Goal: Information Seeking & Learning: Check status

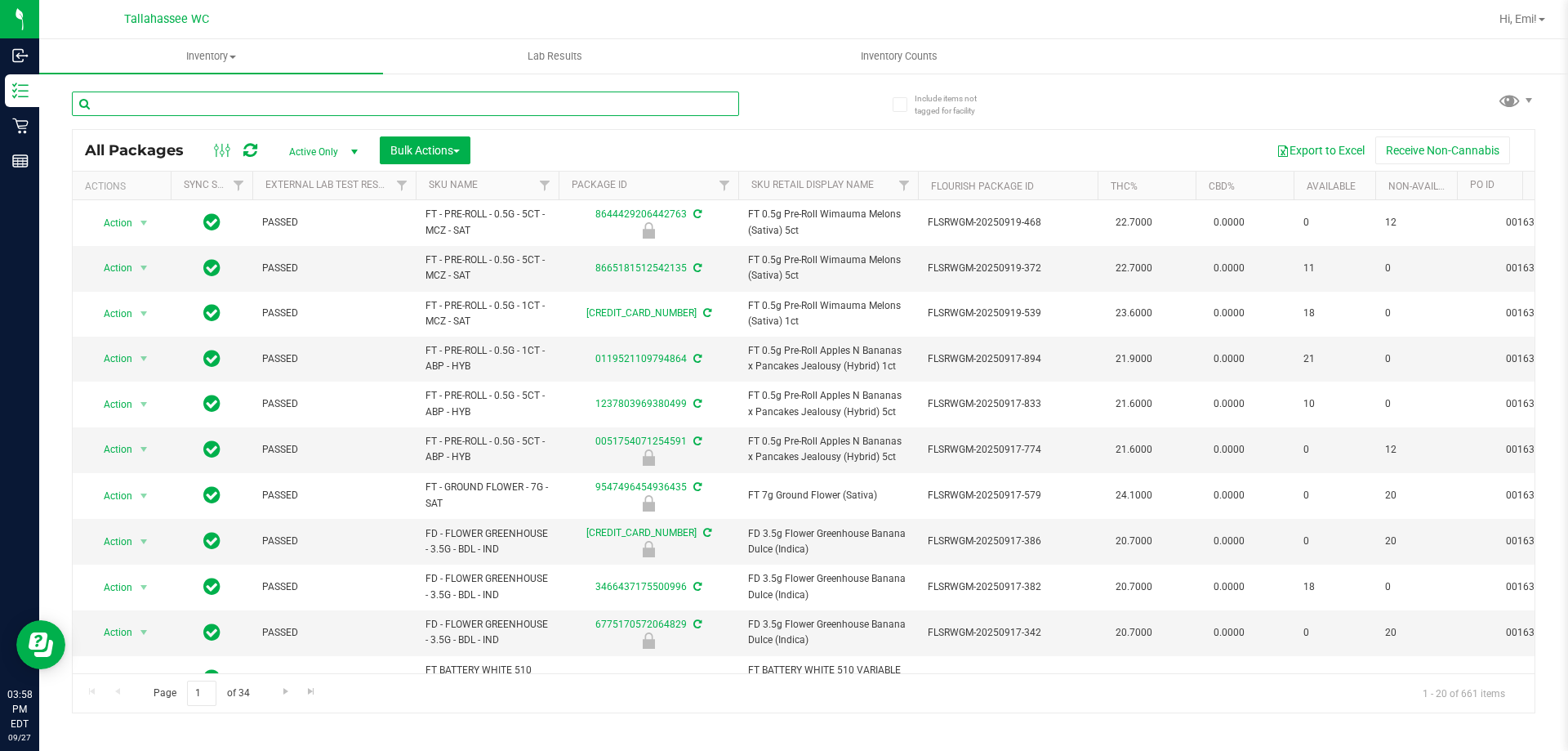
click at [406, 110] on input "text" at bounding box center [405, 104] width 667 height 24
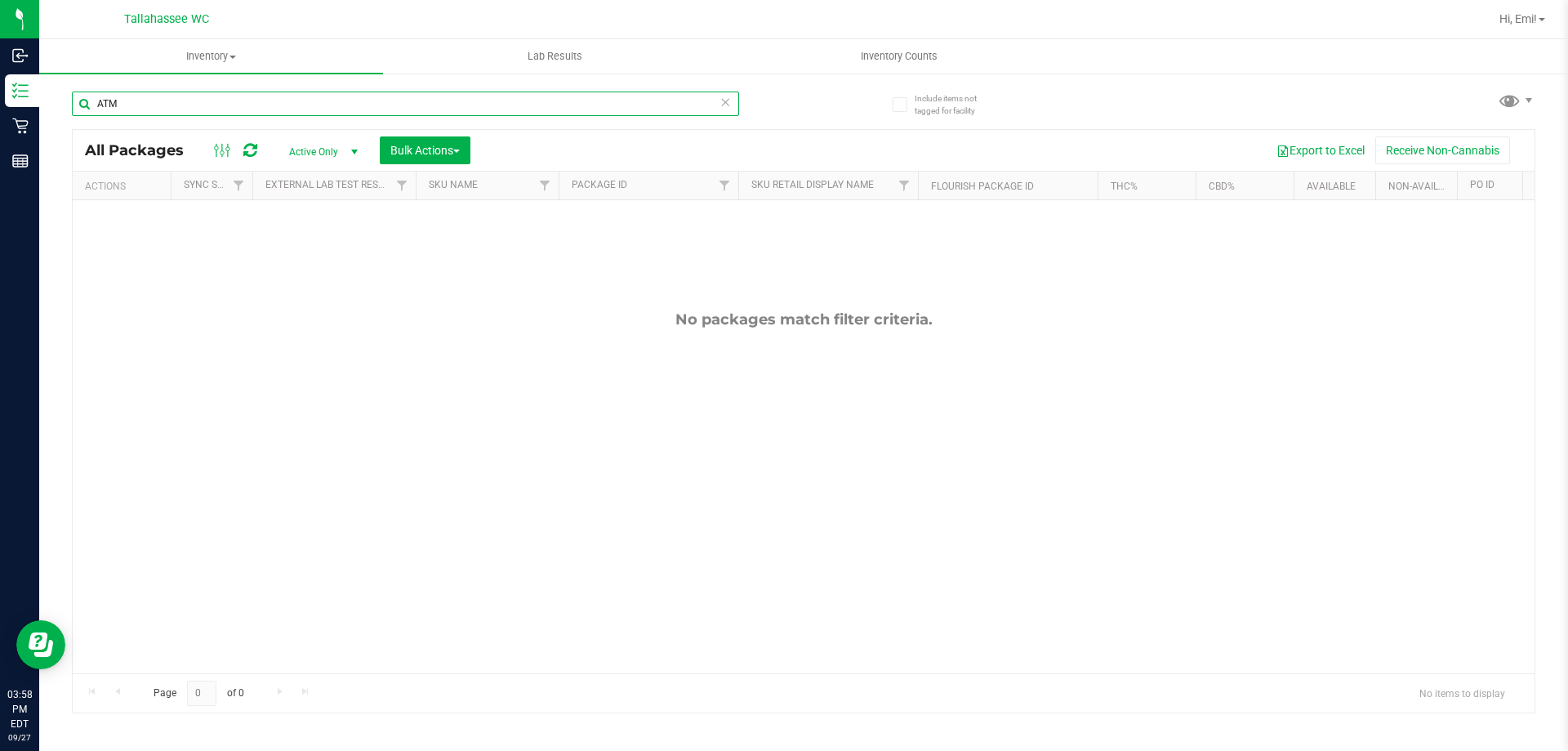
type input "ATM"
click at [724, 102] on icon at bounding box center [725, 101] width 11 height 20
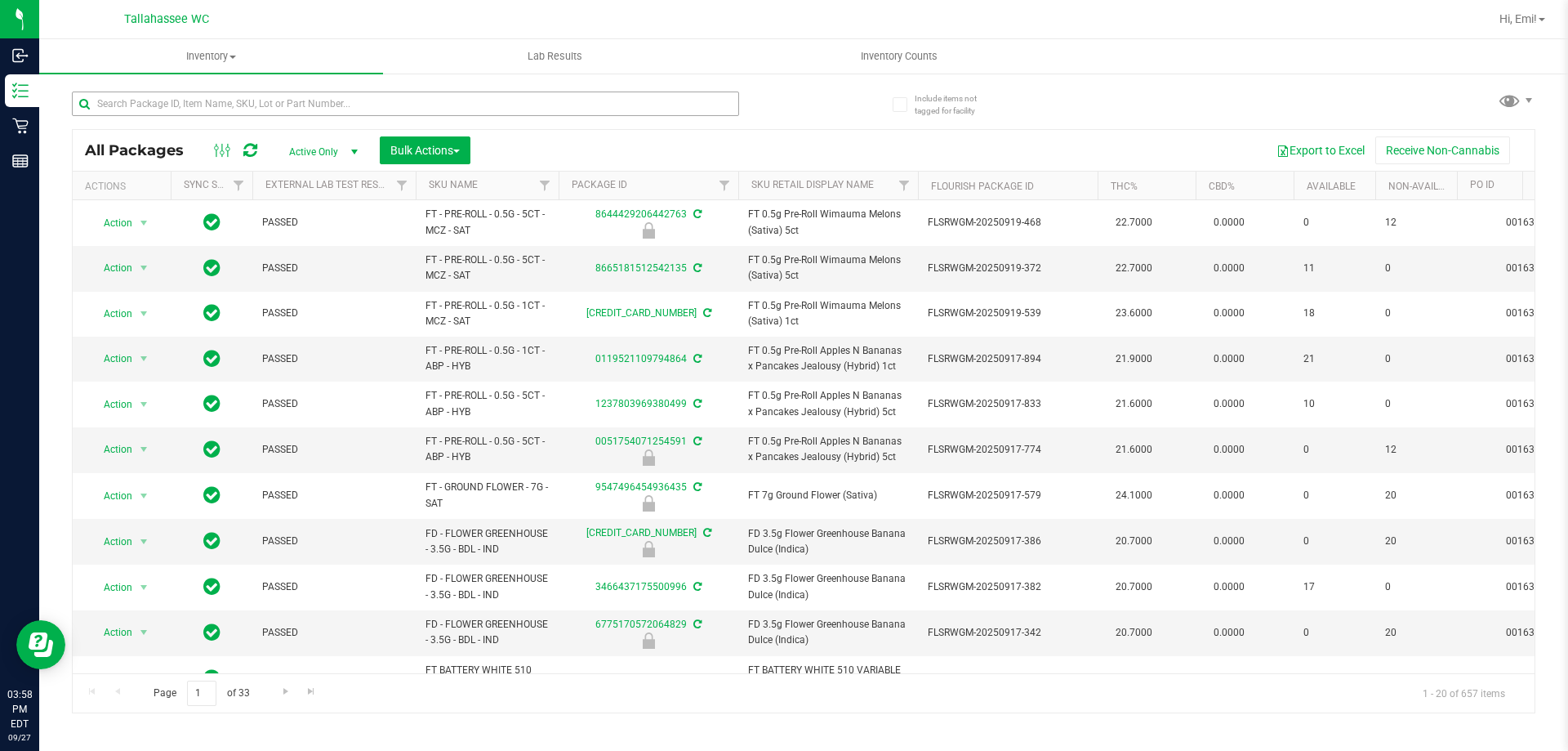
click at [425, 90] on div at bounding box center [438, 103] width 732 height 53
click at [425, 94] on input "text" at bounding box center [405, 104] width 667 height 24
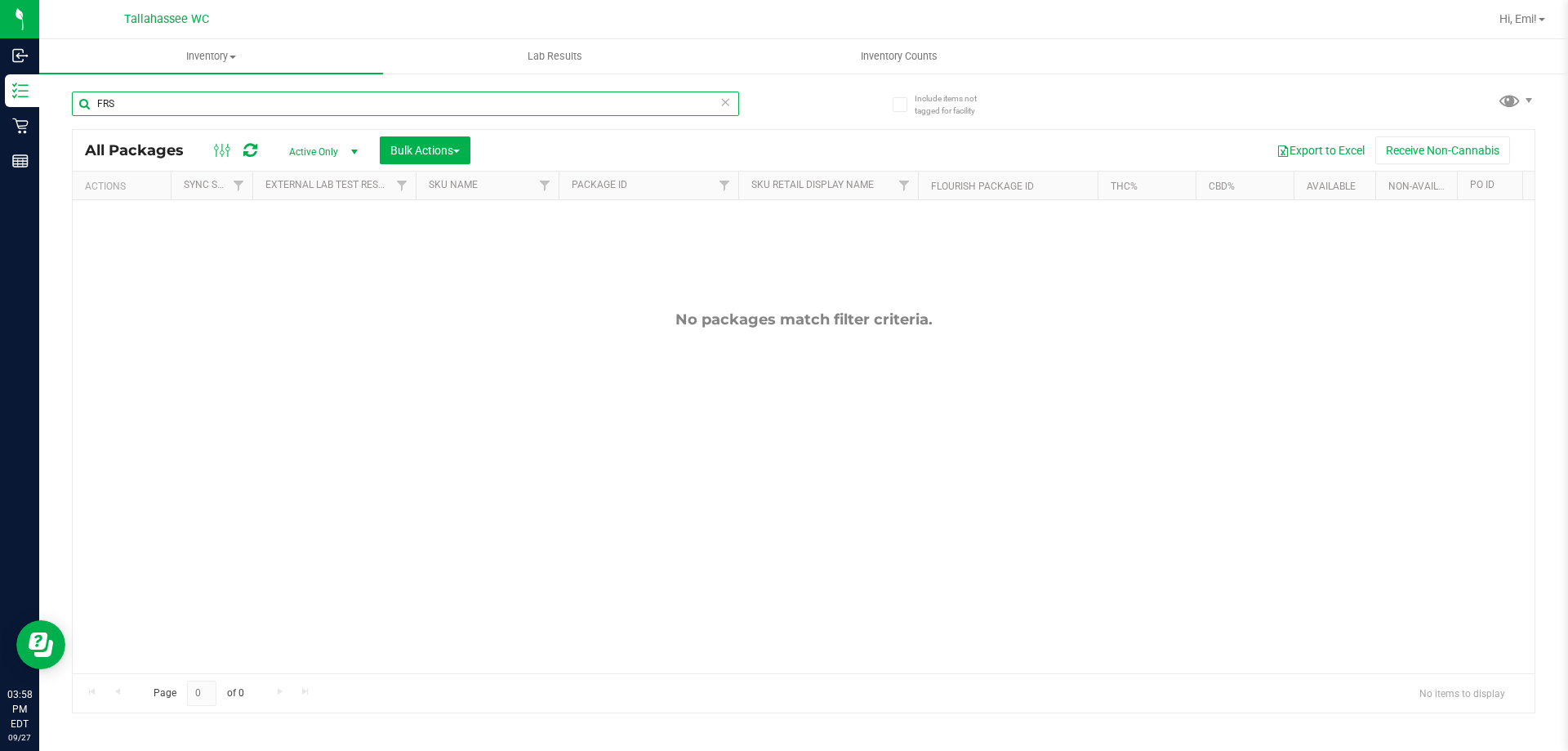
type input "FRS"
click at [727, 100] on icon at bounding box center [725, 101] width 11 height 20
click at [694, 105] on input "text" at bounding box center [405, 104] width 667 height 24
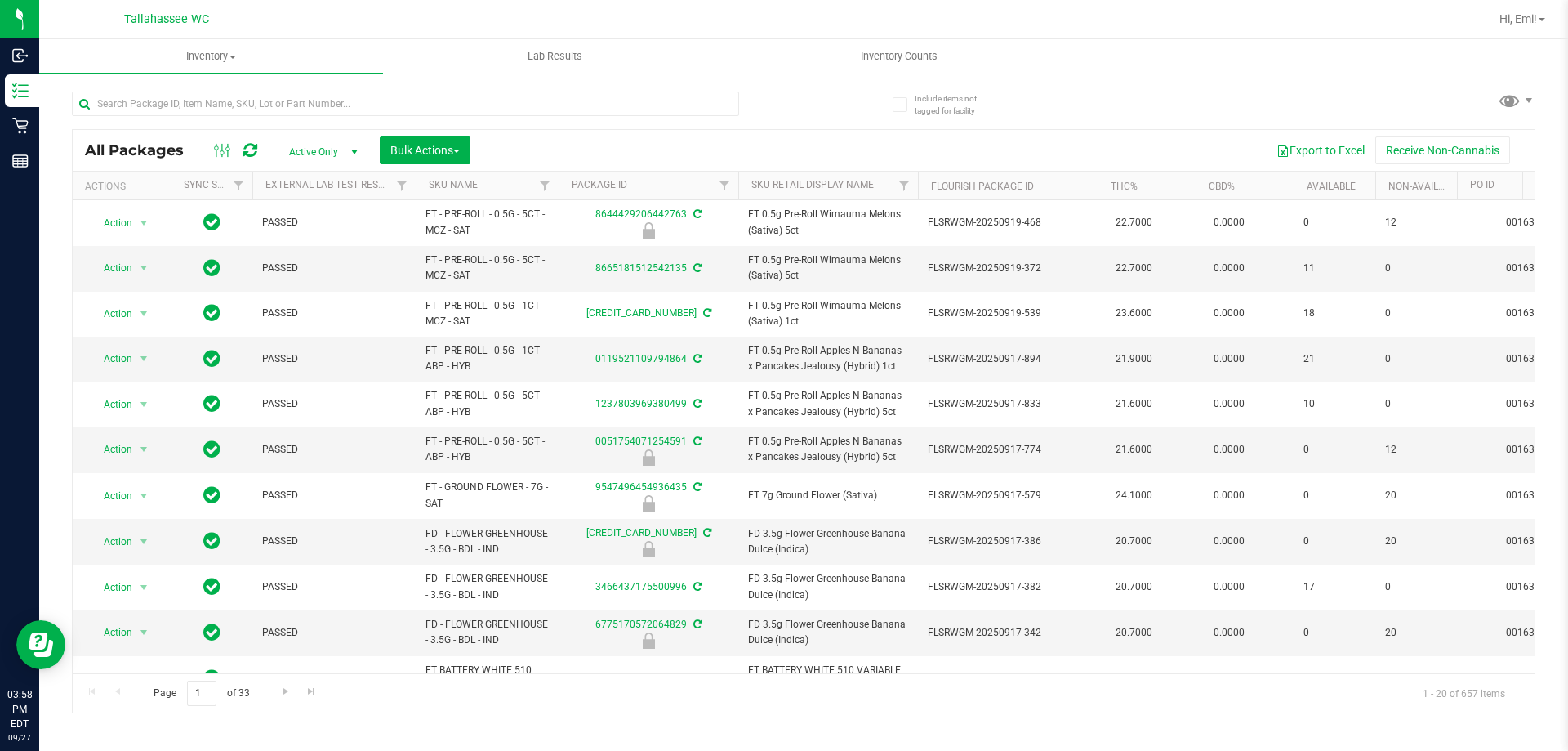
click at [823, 108] on div "All Packages Active Only Active Only Lab Samples Locked All External Internal B…" at bounding box center [803, 394] width 1464 height 637
